Goal: Obtain resource: Download file/media

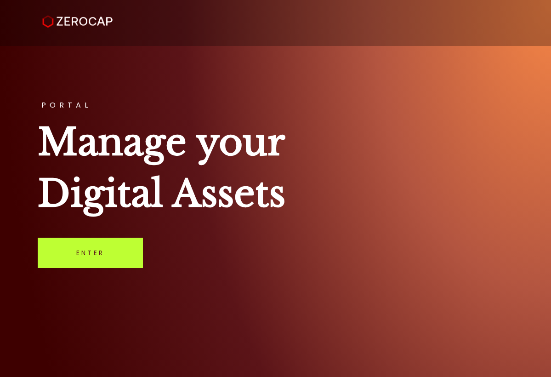
click at [100, 252] on link "Enter" at bounding box center [90, 252] width 105 height 30
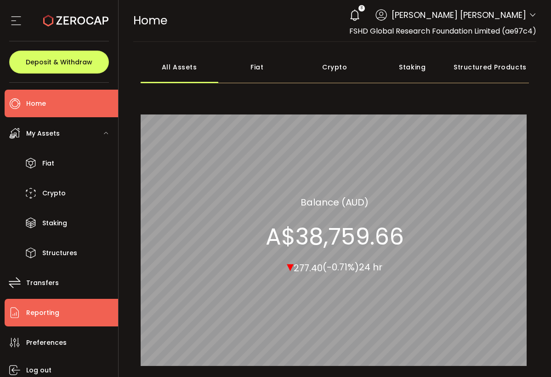
click at [52, 308] on span "Reporting" at bounding box center [42, 312] width 33 height 13
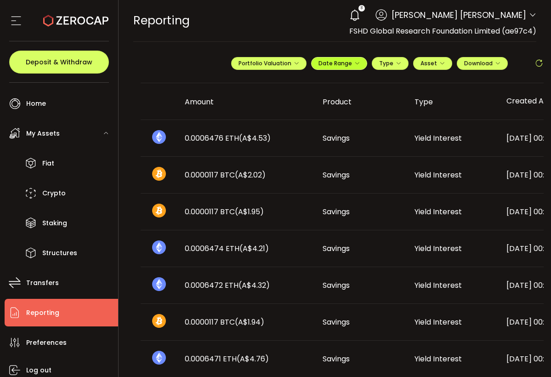
click at [325, 66] on span "Date Range" at bounding box center [338, 63] width 41 height 8
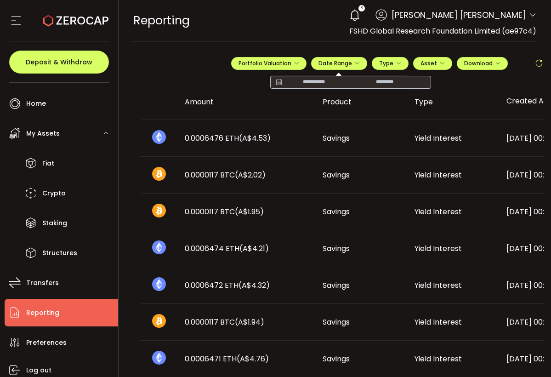
click at [273, 81] on icon at bounding box center [278, 82] width 11 height 9
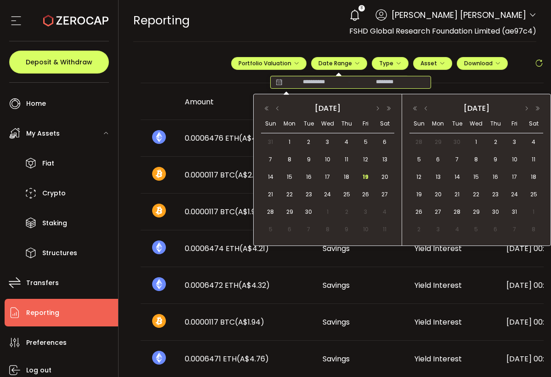
click at [279, 113] on div "[DATE]" at bounding box center [327, 108] width 133 height 13
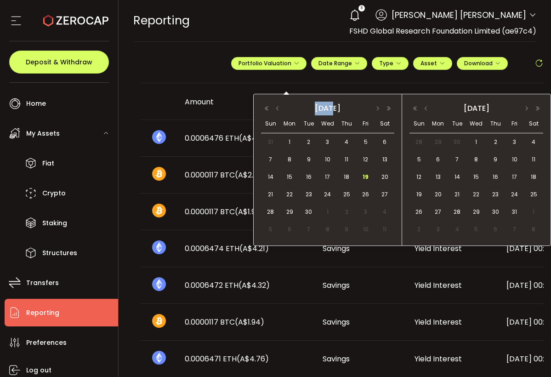
click at [279, 113] on div "[DATE]" at bounding box center [327, 108] width 133 height 13
click at [279, 112] on button "button" at bounding box center [277, 108] width 11 height 6
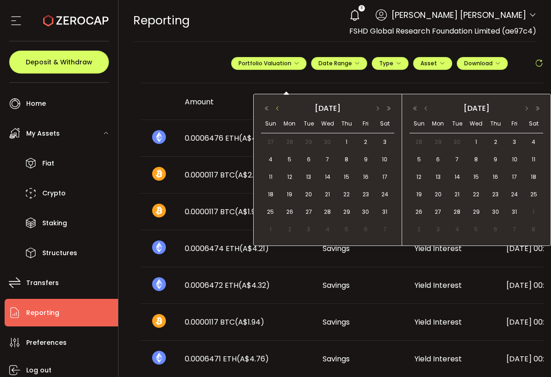
click at [279, 112] on button "button" at bounding box center [277, 108] width 11 height 6
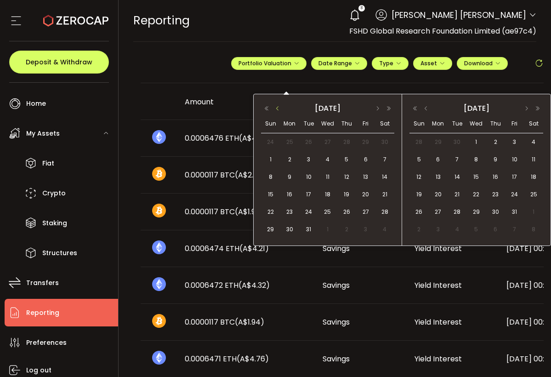
click at [279, 112] on button "button" at bounding box center [277, 108] width 11 height 6
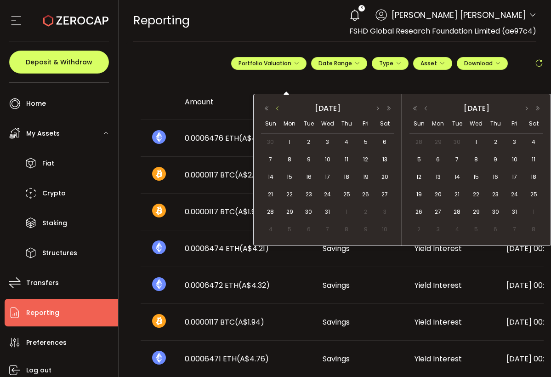
click at [279, 112] on button "button" at bounding box center [277, 108] width 11 height 6
click at [376, 108] on button "button" at bounding box center [377, 108] width 11 height 6
click at [293, 142] on span "1" at bounding box center [289, 141] width 11 height 11
click at [426, 109] on button "button" at bounding box center [425, 108] width 11 height 6
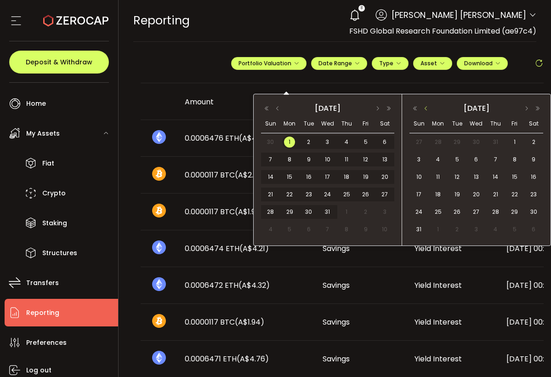
click at [426, 109] on button "button" at bounding box center [425, 108] width 11 height 6
click at [528, 110] on button "button" at bounding box center [526, 108] width 11 height 6
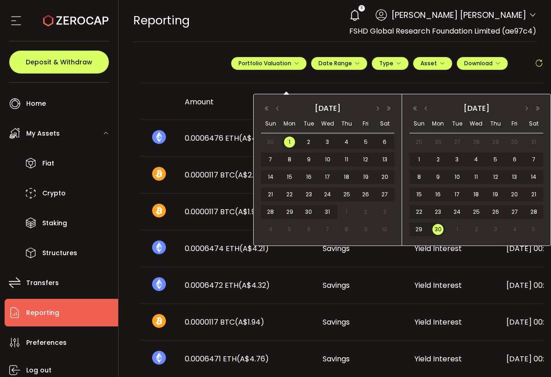
click at [438, 232] on span "30" at bounding box center [437, 229] width 11 height 11
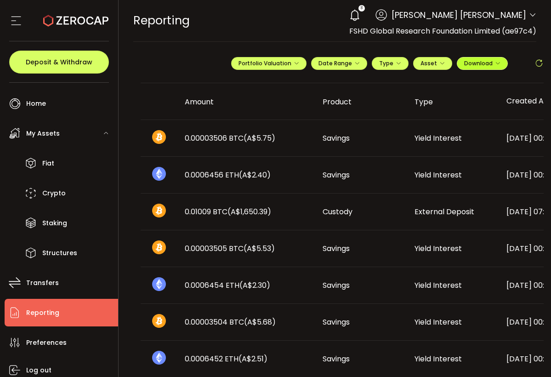
click at [474, 65] on span "Download" at bounding box center [482, 63] width 36 height 8
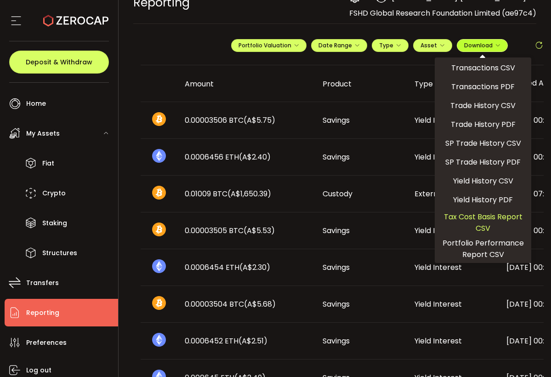
scroll to position [14, 0]
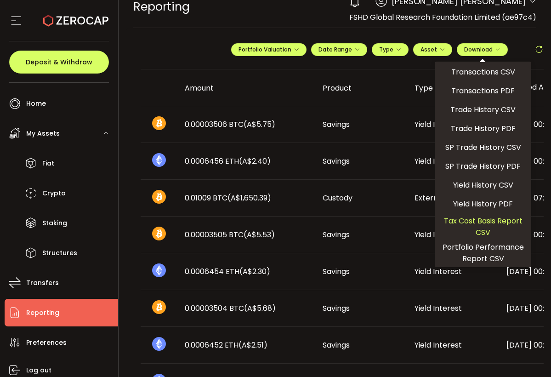
click at [485, 225] on span "Tax Cost Basis Report CSV" at bounding box center [482, 226] width 89 height 23
click at [256, 43] on button "Portfolio Valuation" at bounding box center [268, 49] width 75 height 13
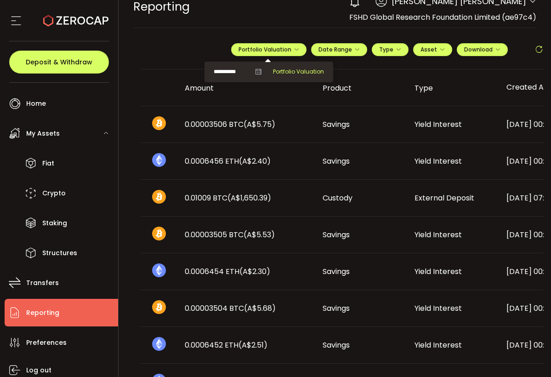
click at [290, 74] on span "Portfolio Valuation" at bounding box center [298, 72] width 51 height 8
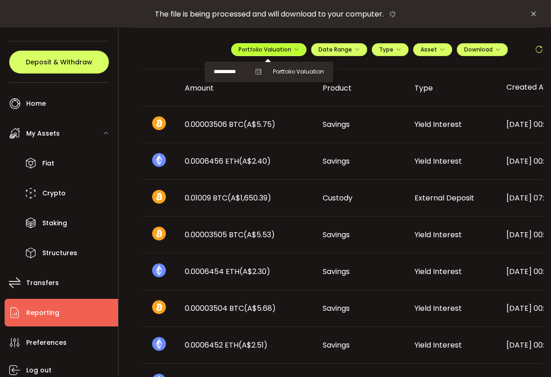
click at [263, 51] on span "Portfolio Valuation" at bounding box center [268, 49] width 61 height 8
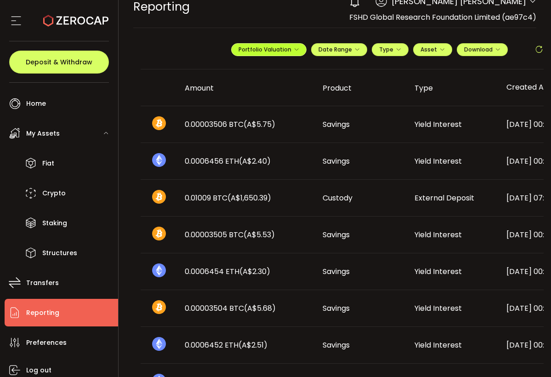
click at [257, 48] on span "Portfolio Valuation" at bounding box center [268, 49] width 61 height 8
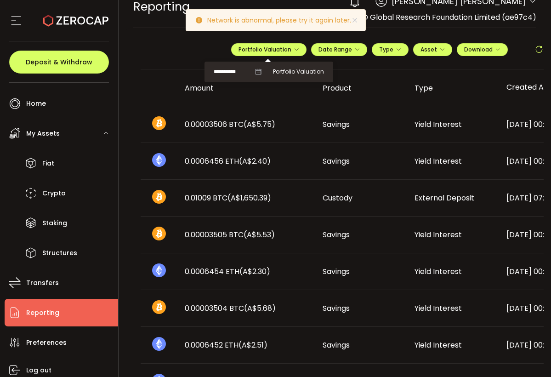
click at [255, 70] on icon at bounding box center [258, 71] width 6 height 6
click at [255, 73] on icon at bounding box center [258, 71] width 6 height 6
click at [255, 71] on icon at bounding box center [258, 71] width 6 height 6
click at [355, 23] on icon at bounding box center [354, 20] width 7 height 7
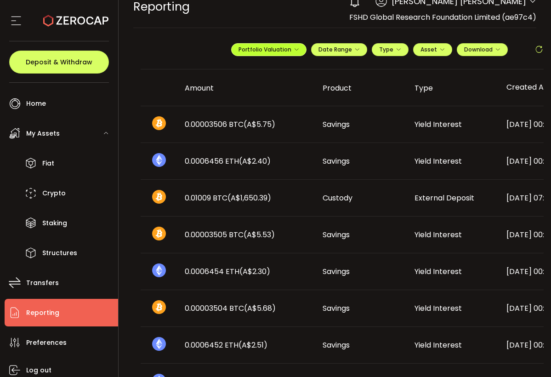
click at [256, 54] on button "Portfolio Valuation" at bounding box center [268, 49] width 75 height 13
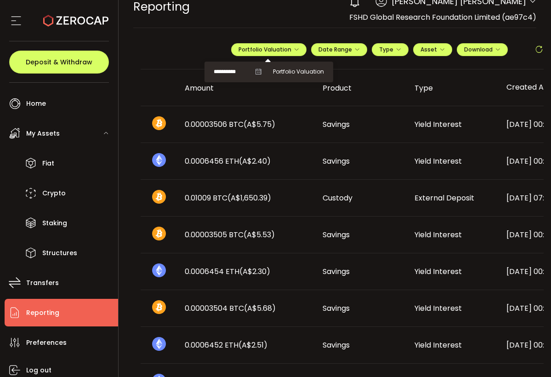
click at [249, 71] on span "**********" at bounding box center [238, 71] width 48 height 11
click at [255, 72] on icon at bounding box center [258, 71] width 6 height 6
click at [240, 69] on input "**********" at bounding box center [232, 71] width 37 height 11
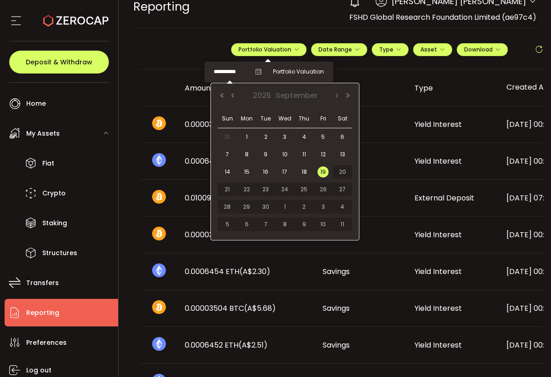
click at [234, 96] on button "Previous Month" at bounding box center [232, 95] width 11 height 6
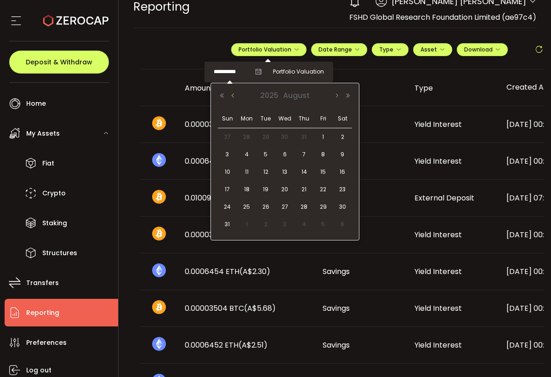
click at [234, 96] on button "Previous Month" at bounding box center [232, 95] width 11 height 6
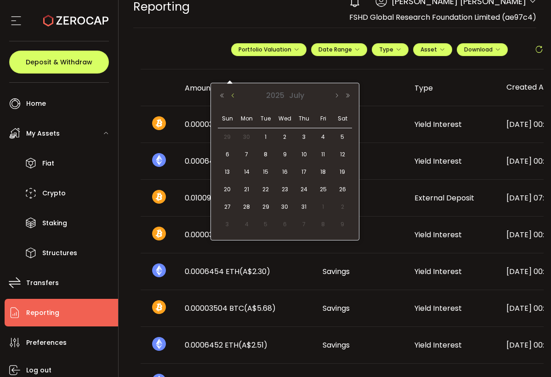
click at [234, 96] on button "Previous Month" at bounding box center [232, 95] width 11 height 6
click at [248, 222] on span "30" at bounding box center [246, 224] width 11 height 11
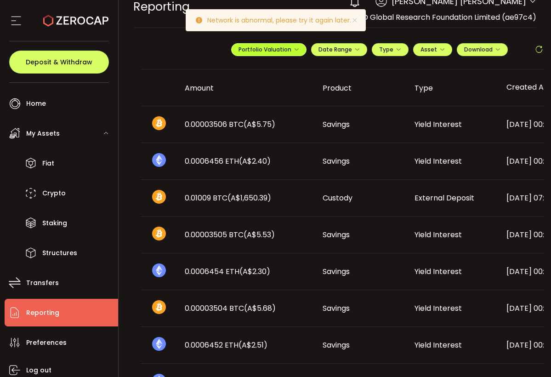
click at [277, 55] on button "Portfolio Valuation" at bounding box center [268, 49] width 75 height 13
